Goal: Task Accomplishment & Management: Manage account settings

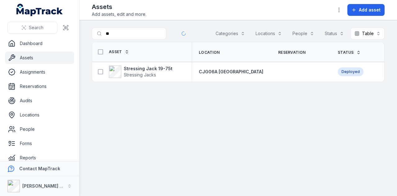
type input "*"
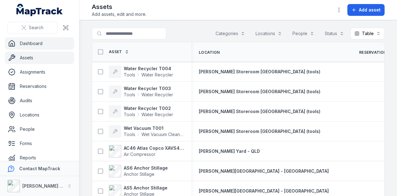
click at [51, 49] on link "Dashboard" at bounding box center [39, 43] width 69 height 12
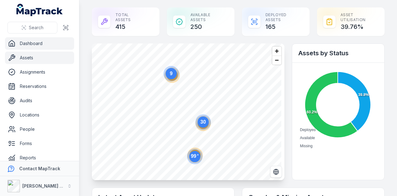
click at [35, 57] on link "Assets" at bounding box center [39, 57] width 69 height 12
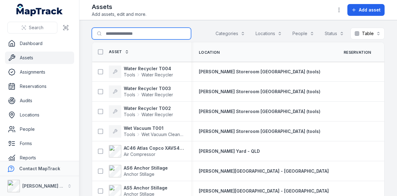
click at [139, 33] on input "Search for assets" at bounding box center [141, 34] width 99 height 12
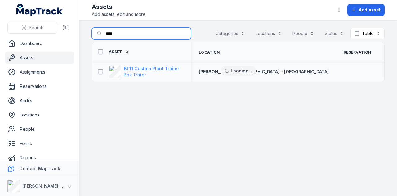
type input "****"
click at [155, 66] on strong "BT11 Custom Plant Trailer" at bounding box center [152, 68] width 56 height 6
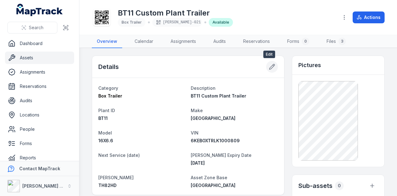
click at [269, 65] on icon at bounding box center [272, 67] width 6 height 6
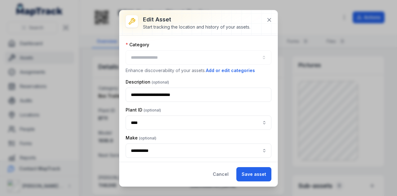
type input "**********"
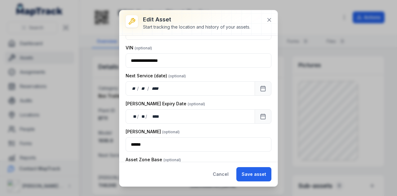
scroll to position [155, 0]
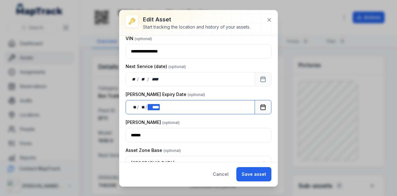
click at [184, 105] on div "** ** / ** ** / **** ****" at bounding box center [190, 107] width 129 height 14
click at [199, 121] on div "Rego" at bounding box center [199, 122] width 146 height 6
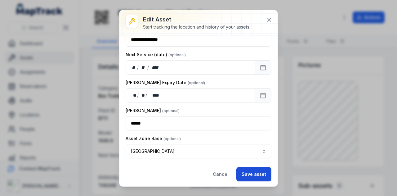
click at [256, 172] on button "Save asset" at bounding box center [253, 174] width 35 height 14
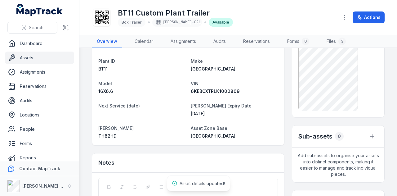
scroll to position [62, 0]
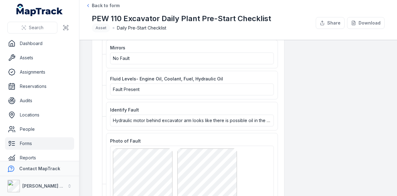
scroll to position [372, 0]
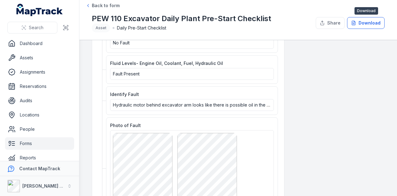
click at [365, 21] on button "Download" at bounding box center [366, 23] width 38 height 12
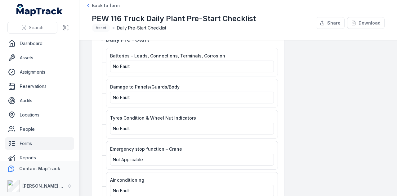
scroll to position [527, 0]
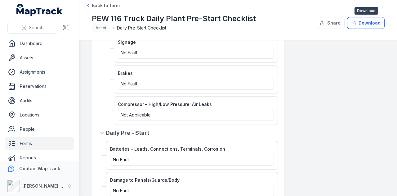
click at [383, 24] on button "Download" at bounding box center [366, 23] width 38 height 12
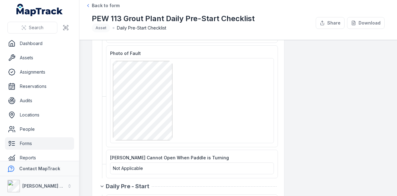
scroll to position [527, 0]
